Goal: Task Accomplishment & Management: Manage account settings

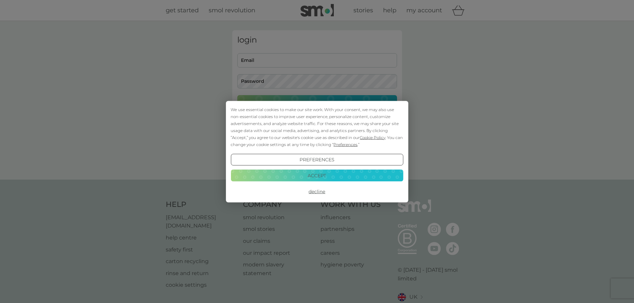
type input "jpalarkin@hotmail.com"
click at [315, 177] on button "Accept" at bounding box center [317, 176] width 172 height 12
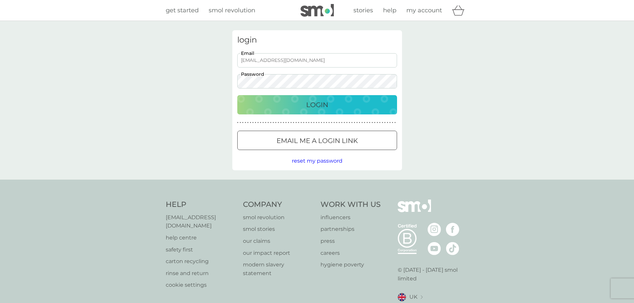
click at [319, 107] on p "Login" at bounding box center [317, 105] width 22 height 11
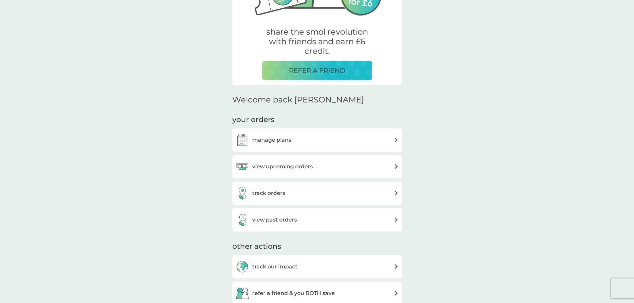
scroll to position [111, 0]
click at [321, 166] on div "view upcoming orders" at bounding box center [317, 165] width 163 height 13
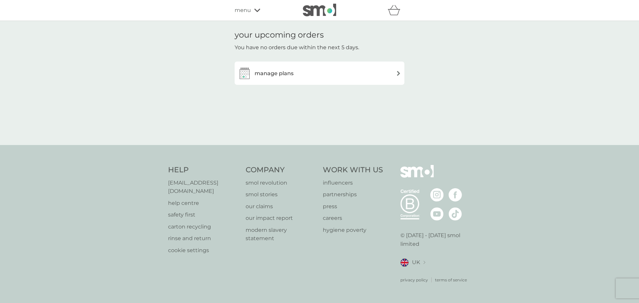
click at [276, 74] on h3 "manage plans" at bounding box center [274, 73] width 39 height 9
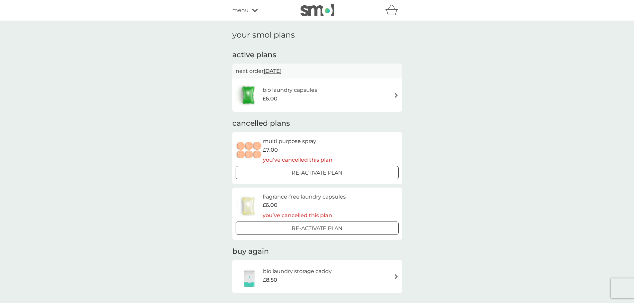
click at [308, 90] on h6 "bio laundry capsules" at bounding box center [290, 90] width 55 height 9
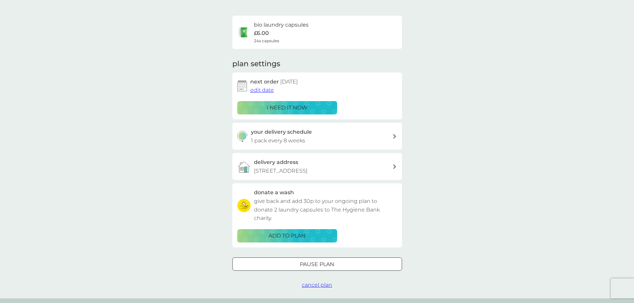
scroll to position [56, 0]
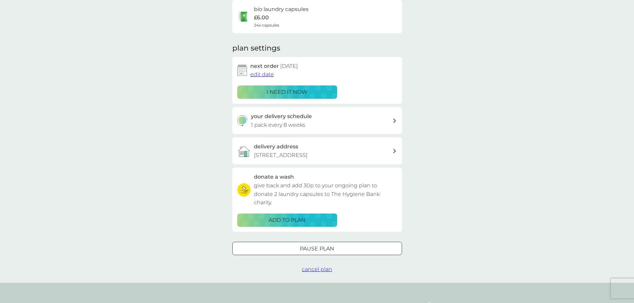
click at [259, 74] on span "edit date" at bounding box center [262, 74] width 24 height 6
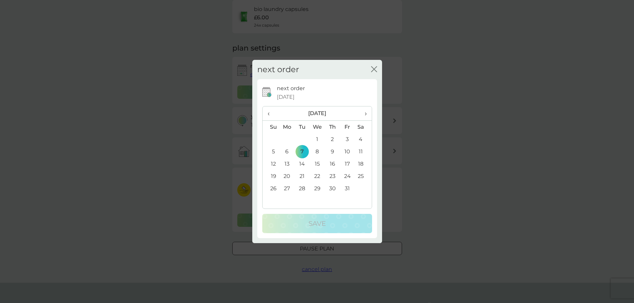
click at [270, 113] on span "‹" at bounding box center [271, 113] width 7 height 14
click at [332, 164] on td "18" at bounding box center [332, 164] width 15 height 12
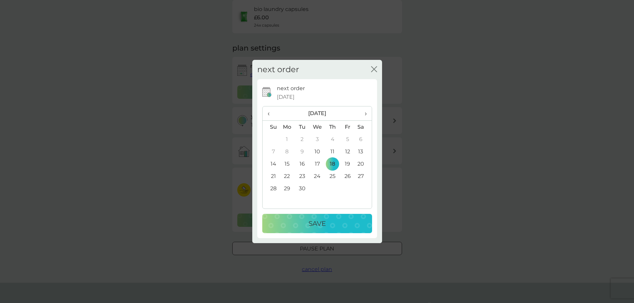
click at [318, 162] on td "17" at bounding box center [317, 164] width 15 height 12
click at [314, 224] on p "Save" at bounding box center [317, 223] width 17 height 11
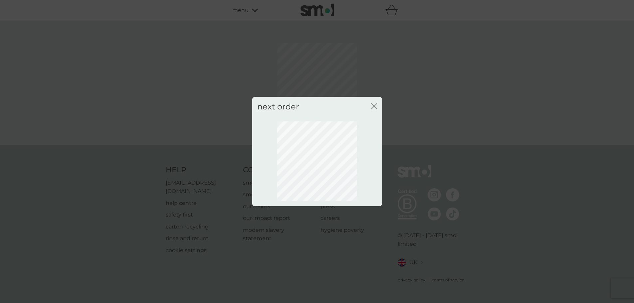
scroll to position [0, 0]
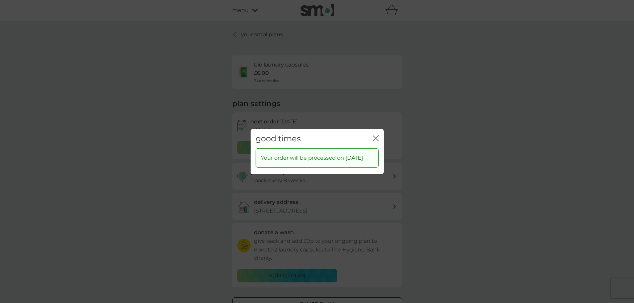
click at [374, 135] on icon "close" at bounding box center [376, 138] width 6 height 6
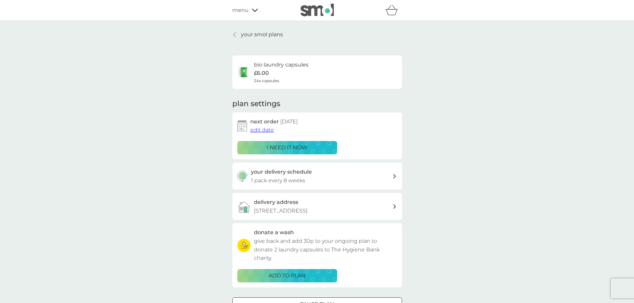
scroll to position [56, 0]
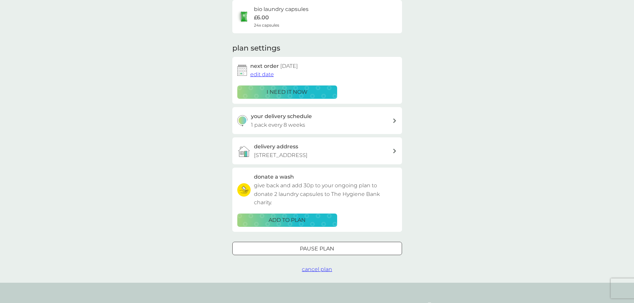
click at [389, 120] on div "your delivery schedule 1 pack every 8 weeks" at bounding box center [321, 120] width 141 height 17
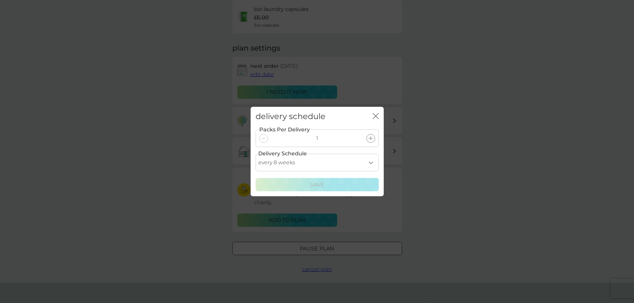
click at [371, 163] on select "every 1 week every 2 weeks every 3 weeks every 4 weeks every 5 weeks every 6 we…" at bounding box center [317, 163] width 123 height 18
select select "42"
click at [256, 154] on select "every 1 week every 2 weeks every 3 weeks every 4 weeks every 5 weeks every 6 we…" at bounding box center [317, 163] width 123 height 18
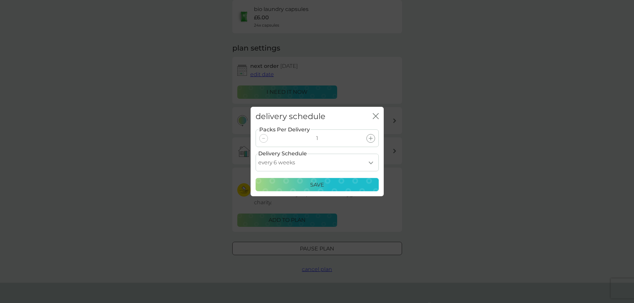
click at [316, 185] on p "Save" at bounding box center [317, 185] width 14 height 9
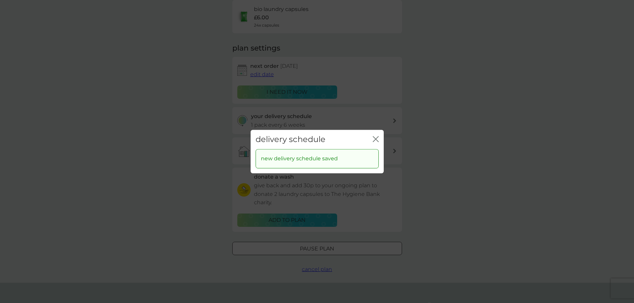
click at [376, 139] on icon "close" at bounding box center [376, 139] width 6 height 6
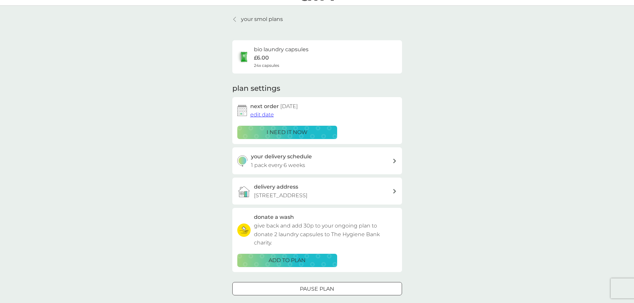
scroll to position [0, 0]
